Goal: Information Seeking & Learning: Learn about a topic

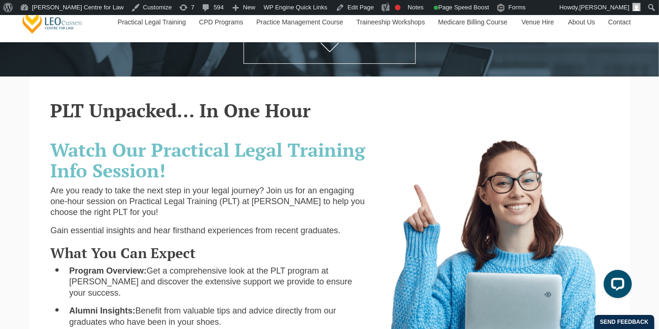
scroll to position [221, 0]
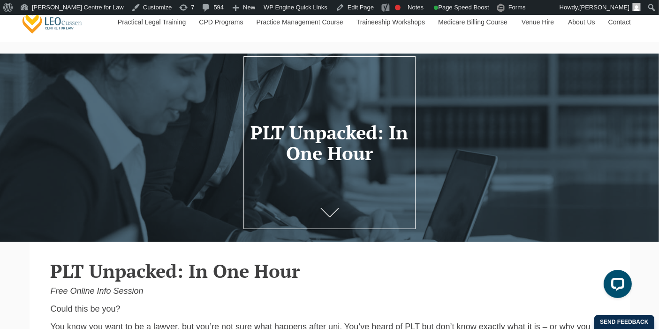
scroll to position [26, 0]
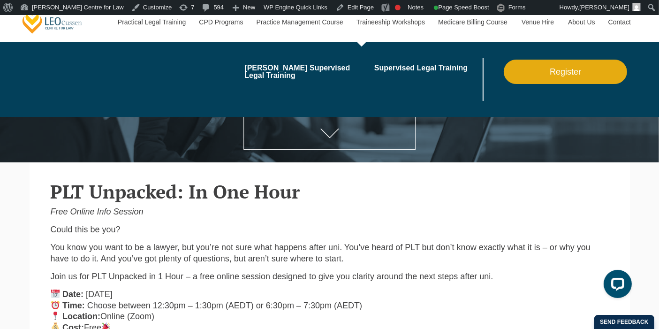
scroll to position [121, 0]
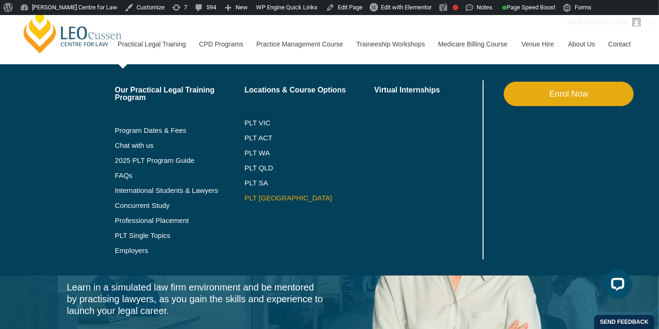
click at [252, 194] on link "PLT [GEOGRAPHIC_DATA]" at bounding box center [309, 198] width 130 height 8
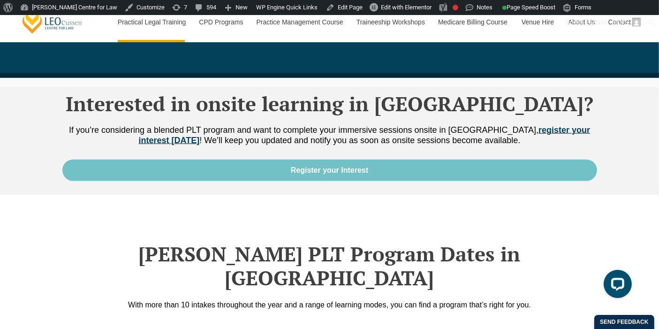
scroll to position [1171, 0]
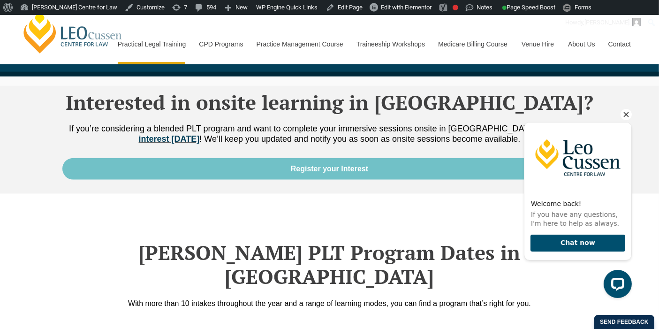
click at [625, 114] on icon "Hide greeting" at bounding box center [625, 113] width 11 height 11
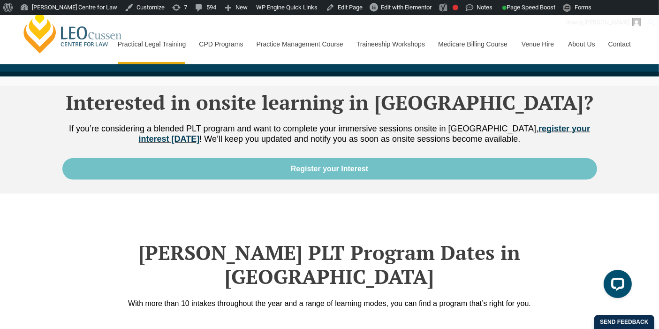
scroll to position [1167, 0]
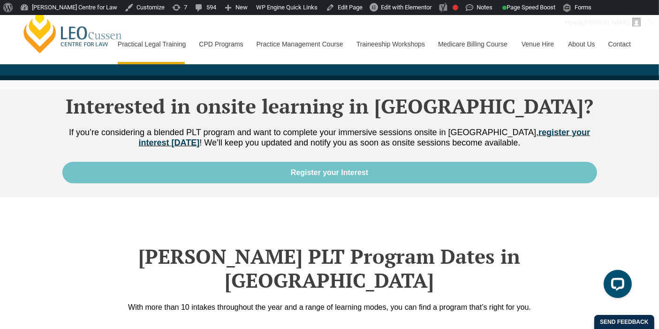
drag, startPoint x: 332, startPoint y: 161, endPoint x: 60, endPoint y: 228, distance: 279.8
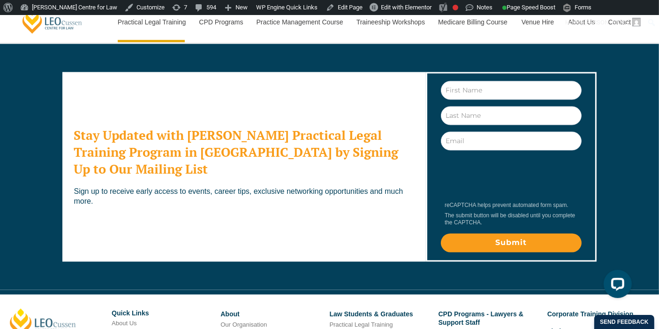
scroll to position [5356, 0]
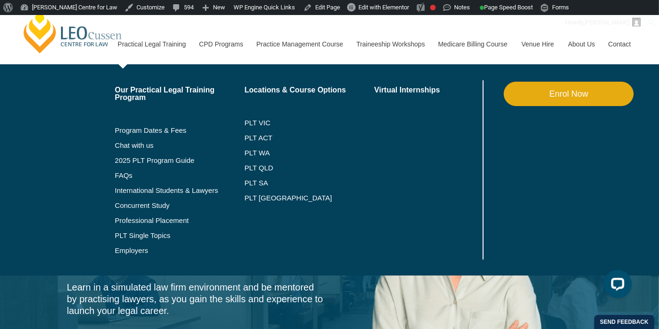
click at [176, 45] on link "Practical Legal Training" at bounding box center [152, 44] width 82 height 40
click at [249, 121] on link "PLT VIC" at bounding box center [309, 123] width 130 height 8
